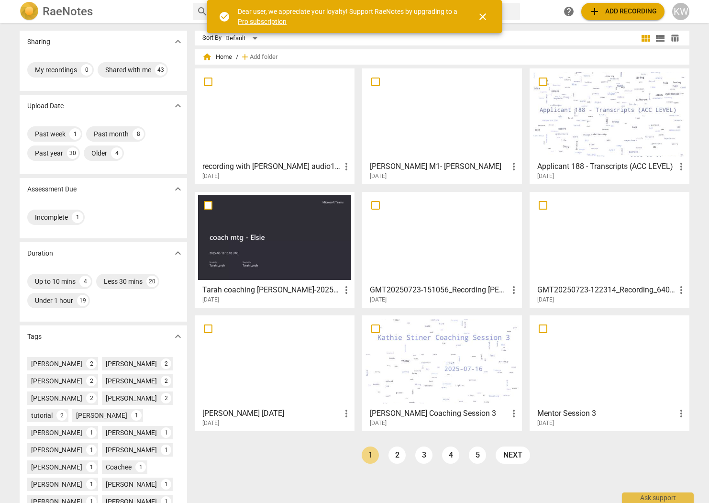
click at [449, 247] on div at bounding box center [441, 237] width 153 height 85
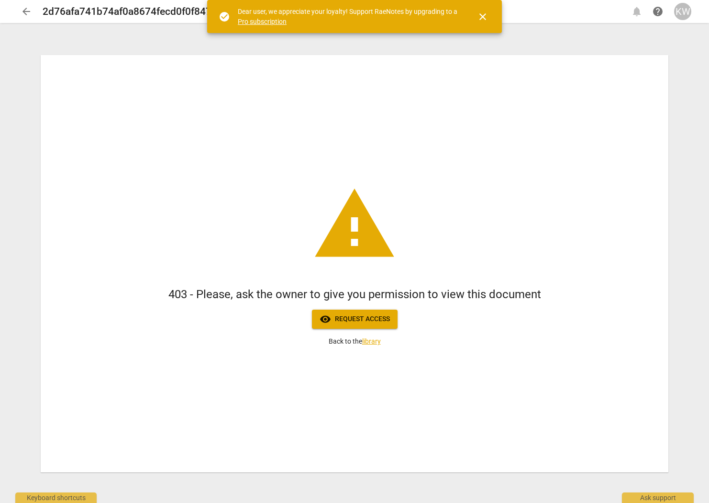
click at [684, 14] on div "KW" at bounding box center [682, 11] width 17 height 17
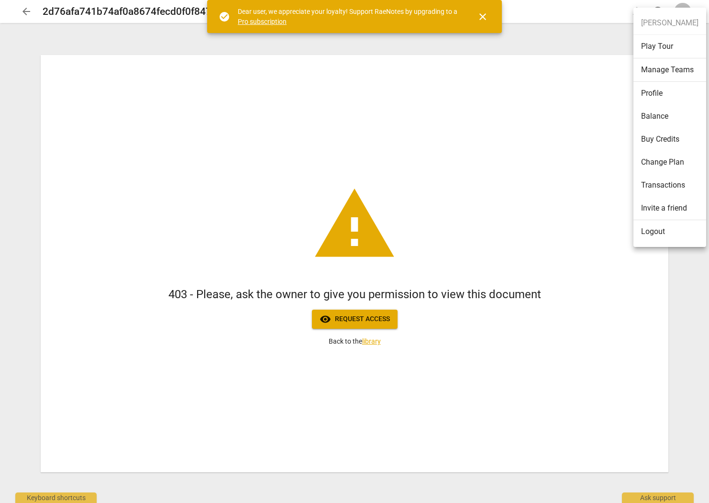
click at [654, 228] on li "Logout" at bounding box center [669, 231] width 73 height 23
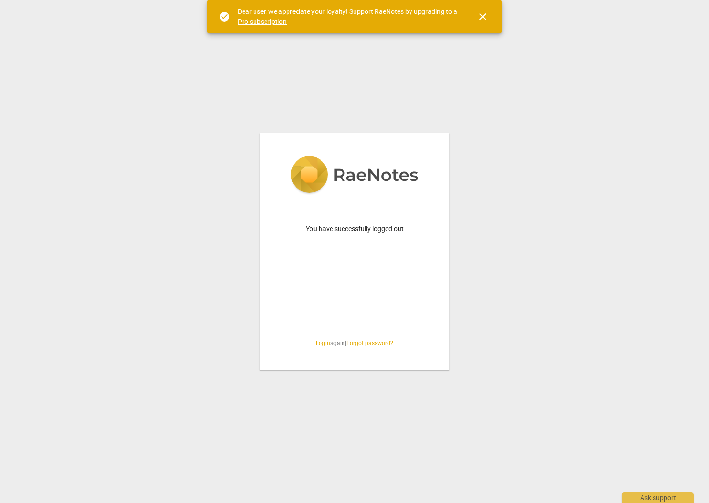
click at [316, 343] on link "Login" at bounding box center [323, 343] width 14 height 7
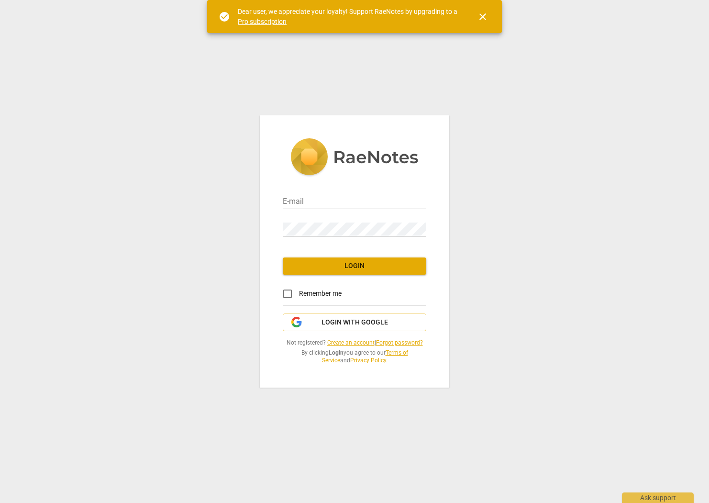
type input "[PERSON_NAME][EMAIL_ADDRESS][DOMAIN_NAME]"
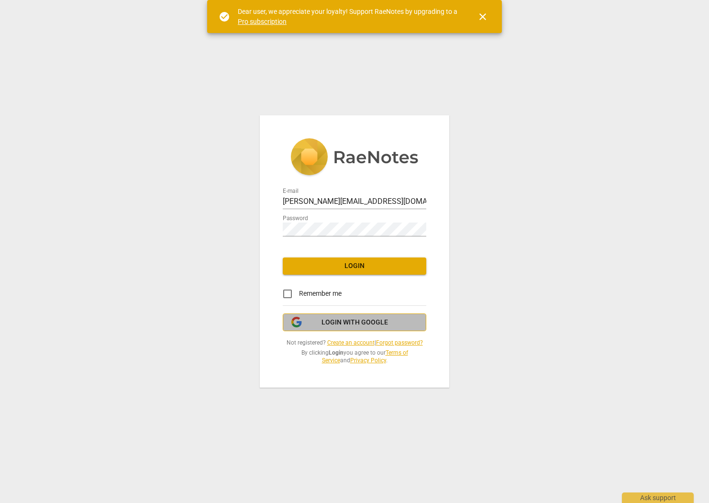
click at [347, 320] on span "Login with Google" at bounding box center [354, 323] width 66 height 10
click at [323, 259] on button "Login" at bounding box center [354, 265] width 143 height 17
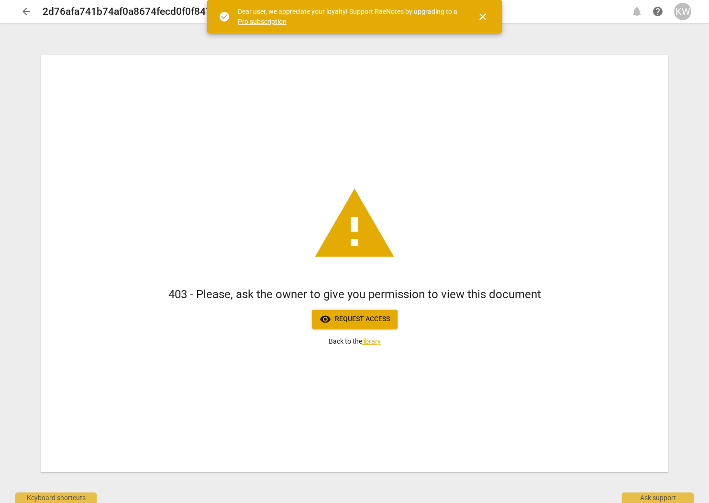
click at [681, 12] on div "KW" at bounding box center [682, 11] width 17 height 17
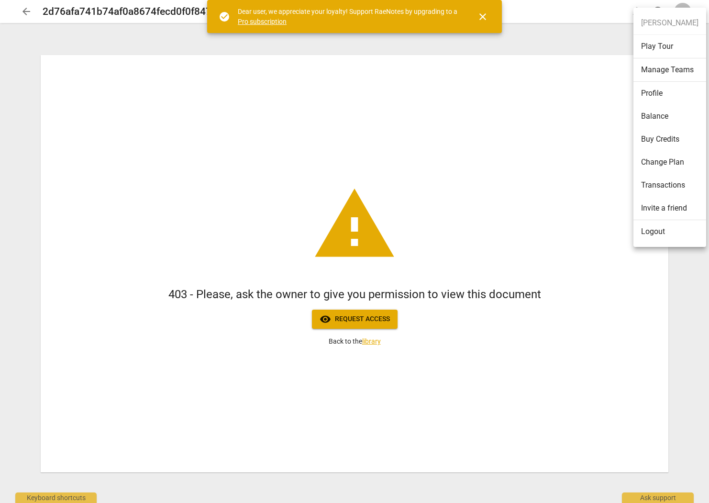
click at [641, 231] on li "Logout" at bounding box center [669, 231] width 73 height 23
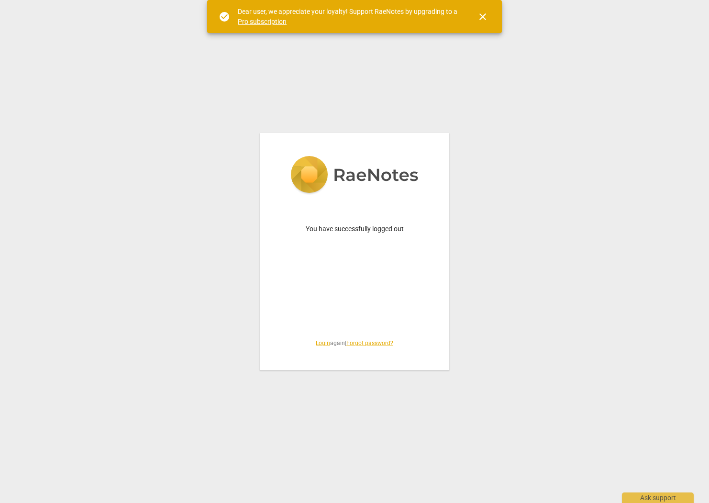
click at [316, 343] on link "Login" at bounding box center [323, 343] width 14 height 7
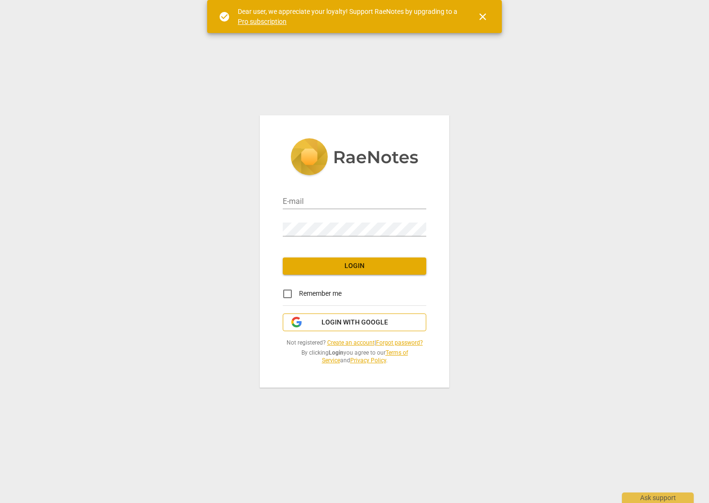
type input "kelly@coachacademy.com"
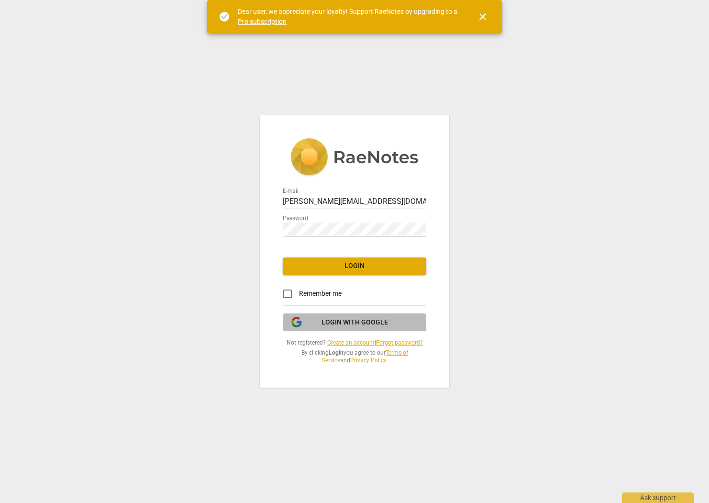
click at [330, 323] on span "Login with Google" at bounding box center [354, 323] width 66 height 10
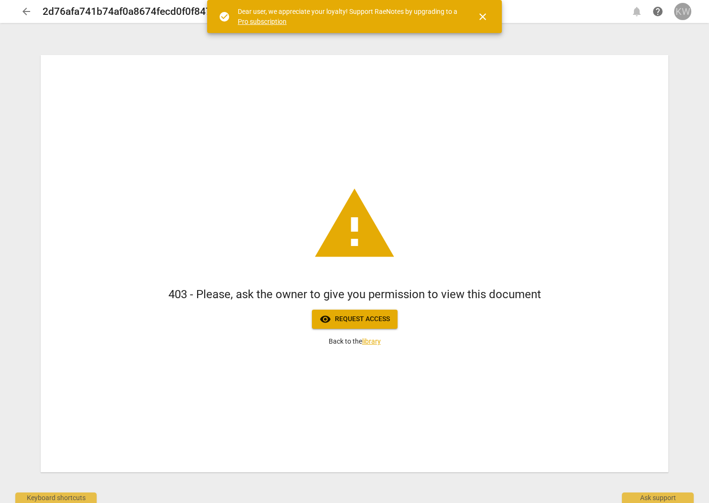
click at [680, 14] on div "KW" at bounding box center [682, 11] width 17 height 17
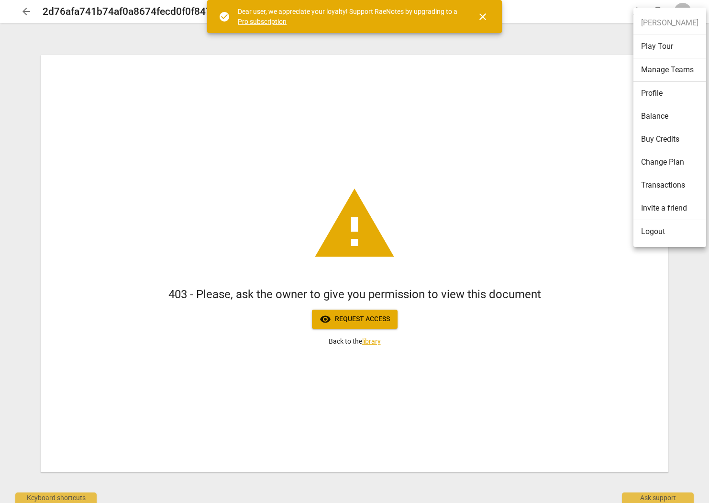
click at [661, 231] on li "Logout" at bounding box center [669, 231] width 73 height 23
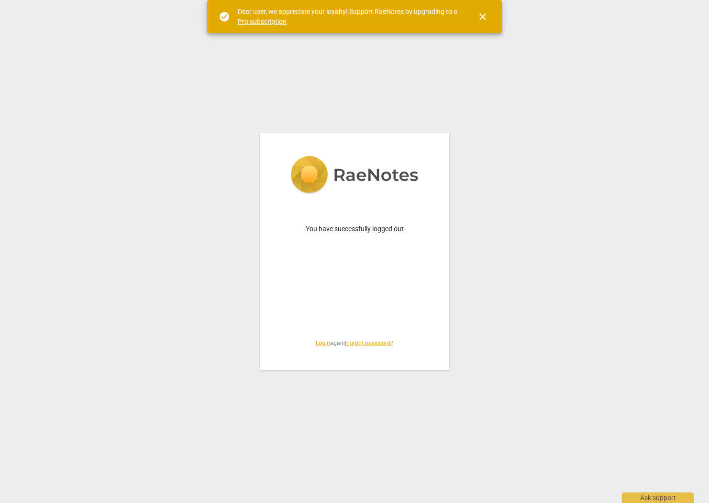
click at [322, 343] on link "Login" at bounding box center [323, 343] width 14 height 7
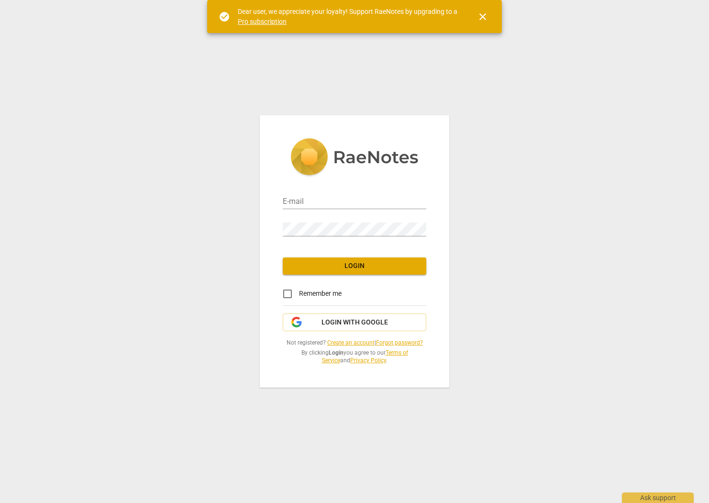
type input "[PERSON_NAME][EMAIL_ADDRESS][DOMAIN_NAME]"
click at [336, 272] on button "Login" at bounding box center [354, 265] width 143 height 17
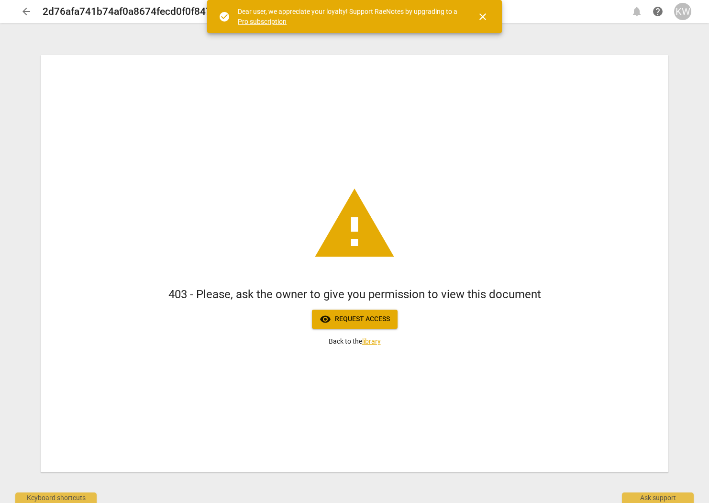
click at [680, 19] on div "KW" at bounding box center [682, 11] width 17 height 17
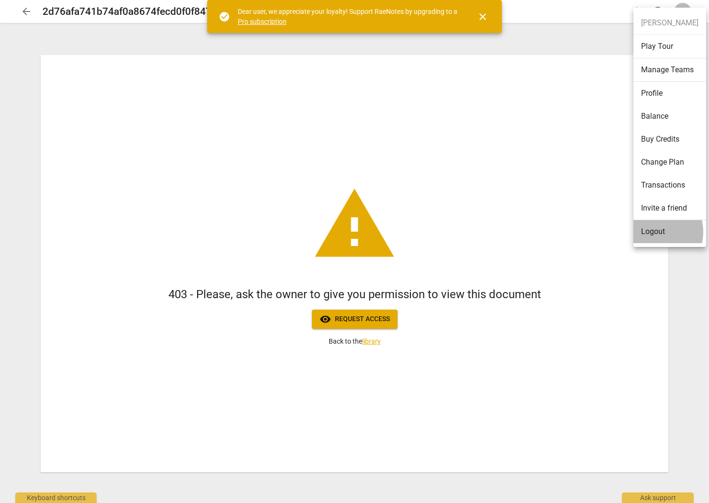
click at [653, 232] on li "Logout" at bounding box center [669, 231] width 73 height 23
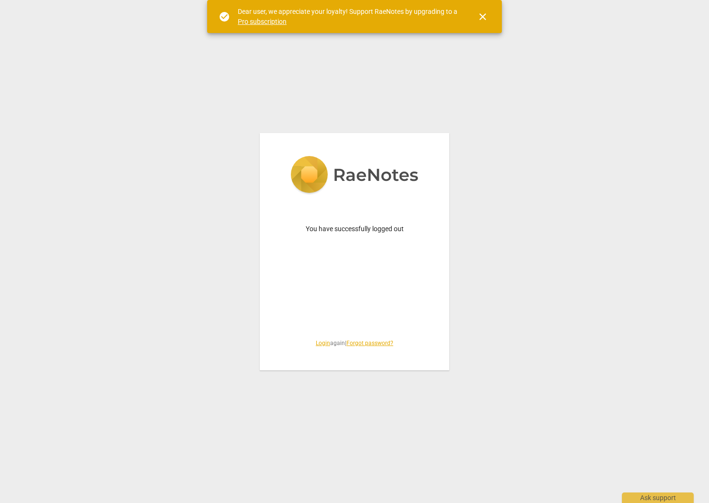
click at [316, 340] on link "Login" at bounding box center [323, 343] width 14 height 7
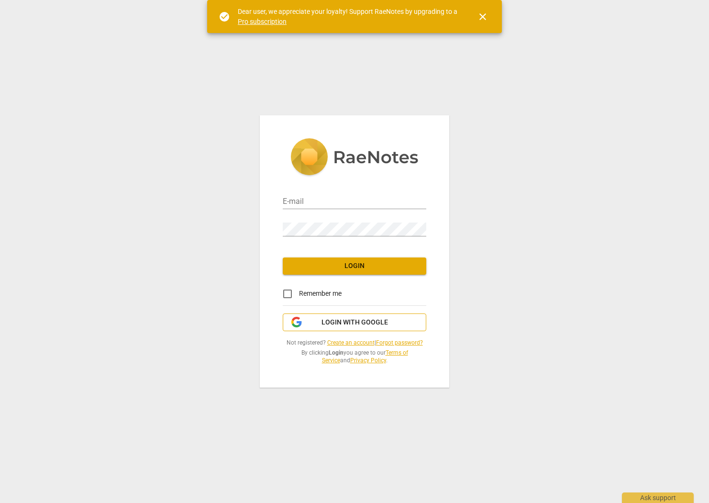
type input "kelly@coachacademy.com"
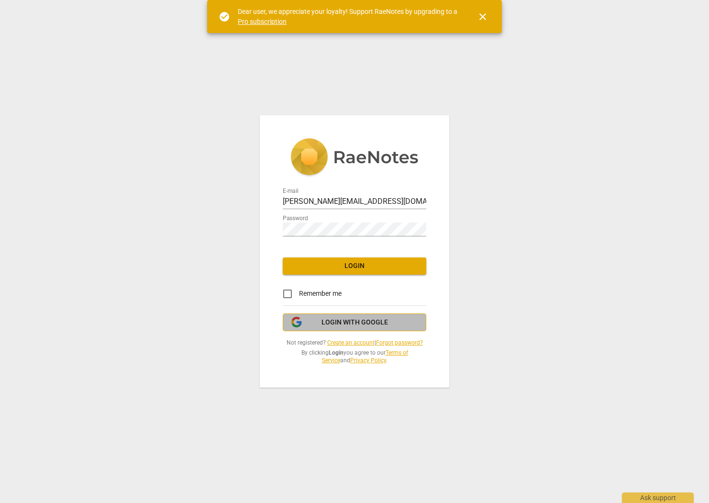
click at [327, 324] on span "Login with Google" at bounding box center [354, 323] width 66 height 10
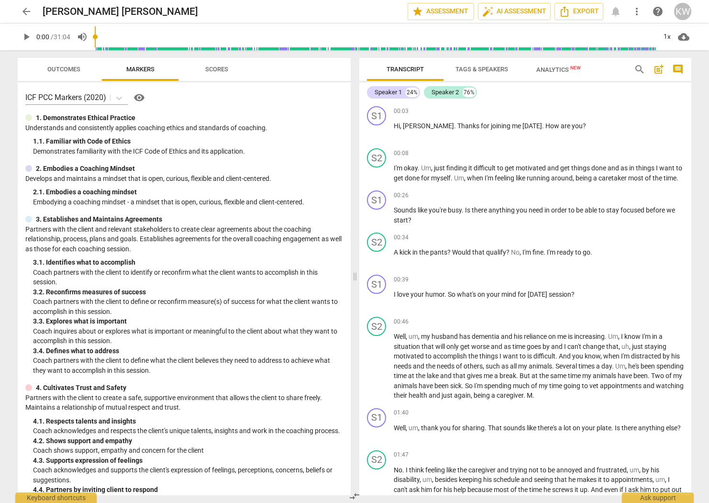
click at [27, 37] on span "play_arrow" at bounding box center [26, 36] width 11 height 11
click at [29, 38] on span "pause" at bounding box center [26, 36] width 11 height 11
type input "123"
